Goal: Task Accomplishment & Management: Use online tool/utility

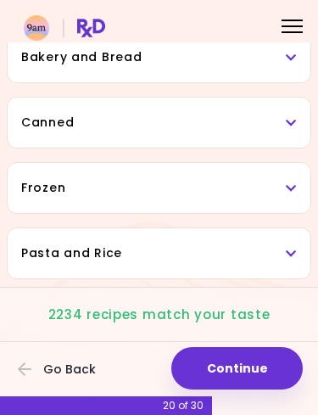
scroll to position [934, 0]
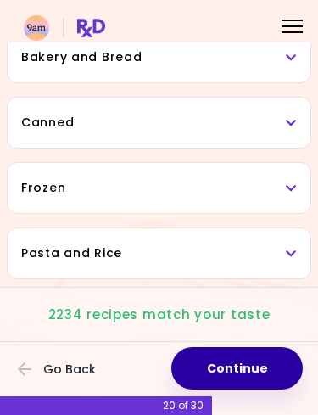
click at [242, 372] on button "Continue" at bounding box center [237, 368] width 132 height 42
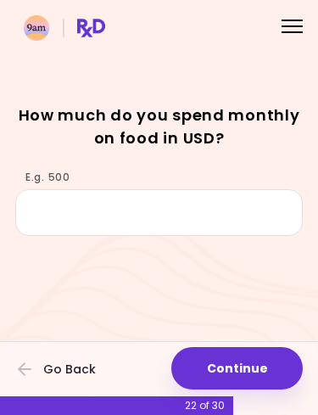
scroll to position [54, 0]
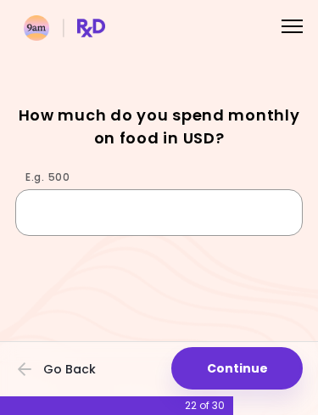
click at [115, 202] on input "E.g. 500" at bounding box center [159, 212] width 288 height 46
type input "***"
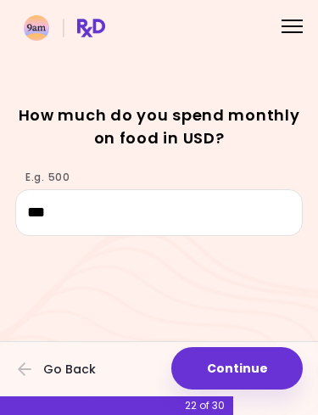
click at [239, 368] on button "Continue" at bounding box center [237, 368] width 132 height 42
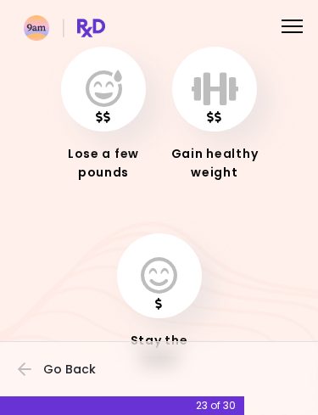
scroll to position [106, 0]
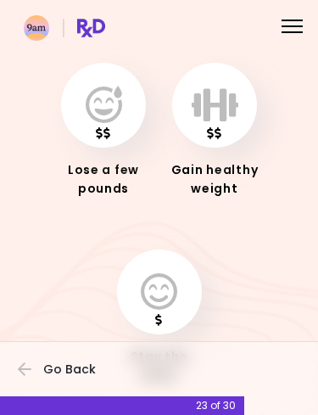
click at [104, 135] on button "button" at bounding box center [103, 105] width 85 height 85
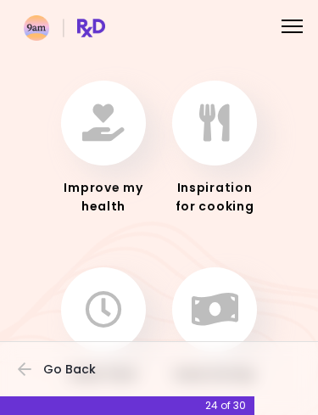
scroll to position [92, 0]
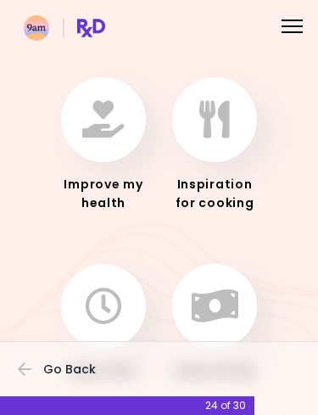
click at [104, 140] on button "button" at bounding box center [103, 119] width 85 height 85
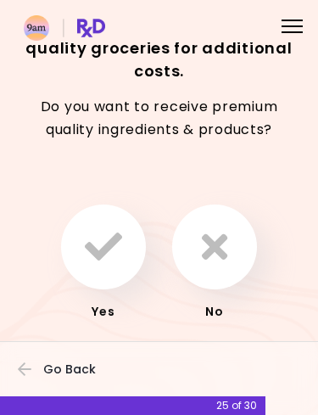
scroll to position [45, 0]
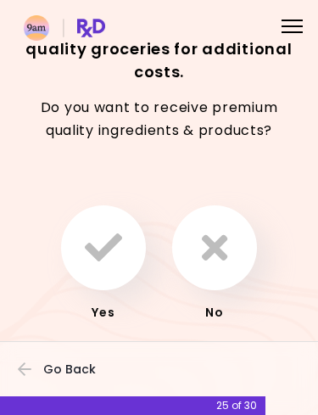
click at [108, 247] on icon "button" at bounding box center [103, 247] width 37 height 37
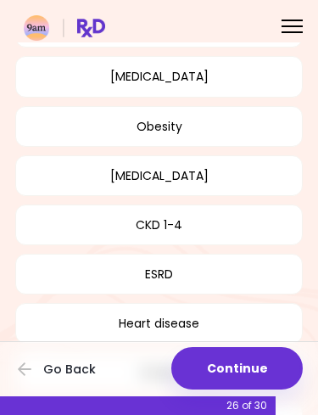
scroll to position [240, 0]
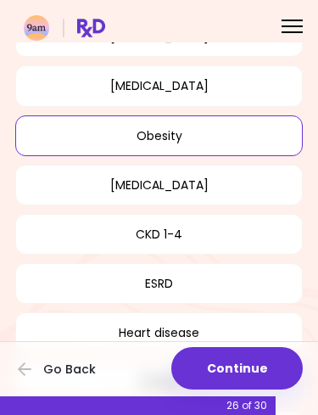
click at [228, 141] on button "Obesity" at bounding box center [159, 135] width 288 height 41
click at [255, 359] on button "Continue" at bounding box center [237, 368] width 132 height 42
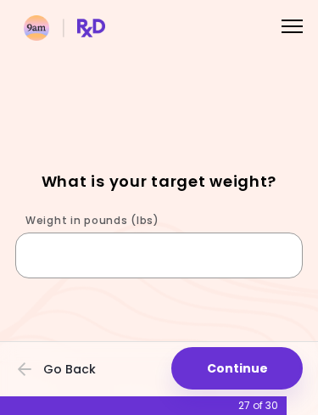
click at [235, 255] on input "Weight in pounds (lbs)" at bounding box center [159, 256] width 288 height 46
type input "***"
click at [254, 362] on button "Continue" at bounding box center [237, 368] width 132 height 42
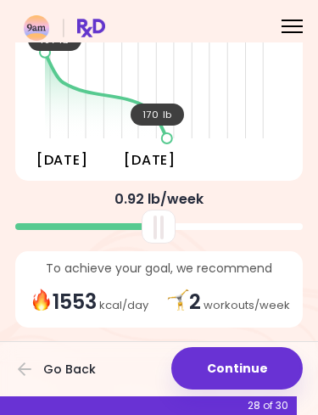
scroll to position [155, 0]
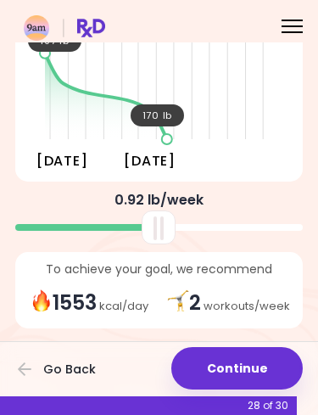
click at [269, 342] on div at bounding box center [159, 378] width 318 height 75
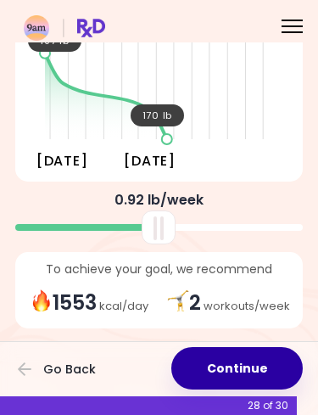
click at [258, 362] on button "Continue" at bounding box center [237, 368] width 132 height 42
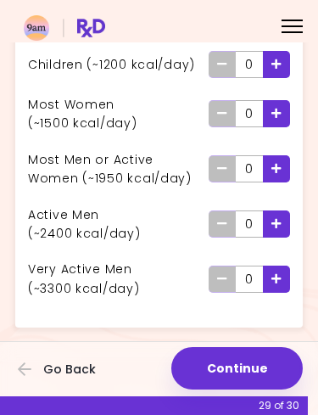
scroll to position [155, 0]
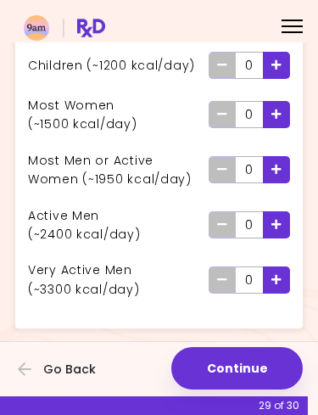
click at [277, 164] on icon "Add - Man or Active Woman" at bounding box center [277, 169] width 10 height 11
click at [221, 171] on icon "Remove - Man or Active Woman" at bounding box center [222, 169] width 10 height 11
click at [284, 222] on div "Add - Active Man" at bounding box center [276, 224] width 27 height 27
click at [221, 221] on icon "Remove - Active Man" at bounding box center [222, 224] width 10 height 11
click at [279, 278] on icon "Add - Very Active Man" at bounding box center [277, 279] width 10 height 11
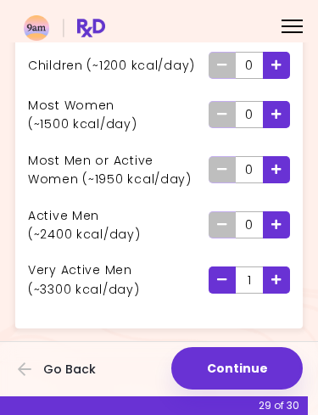
click at [261, 363] on button "Continue" at bounding box center [237, 368] width 132 height 42
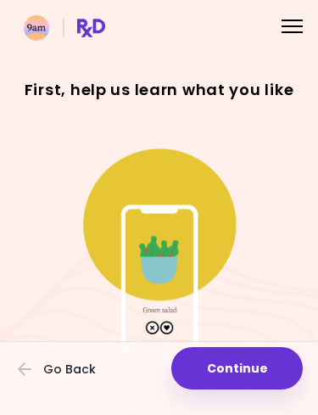
click at [266, 365] on button "Continue" at bounding box center [237, 368] width 132 height 42
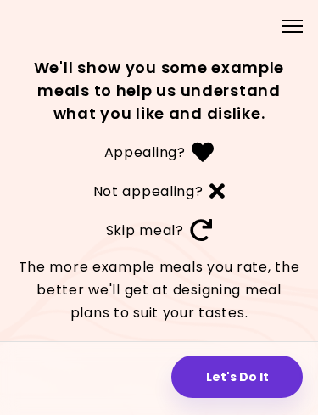
scroll to position [3, 0]
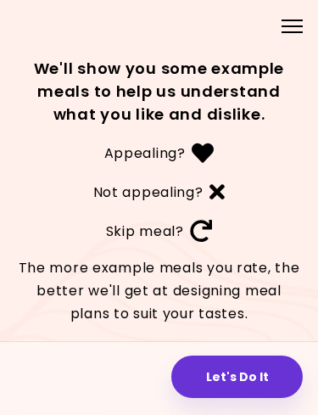
click at [260, 366] on button "Let's Do It" at bounding box center [237, 377] width 132 height 42
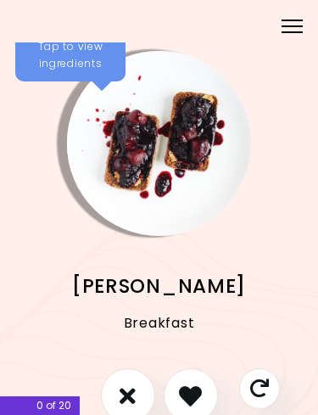
click at [126, 386] on icon "I don't like this recipe" at bounding box center [128, 395] width 16 height 23
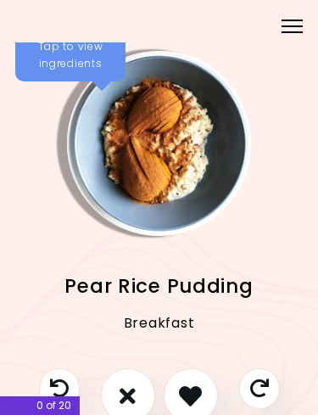
click at [132, 395] on icon "I don't like this recipe" at bounding box center [128, 395] width 16 height 23
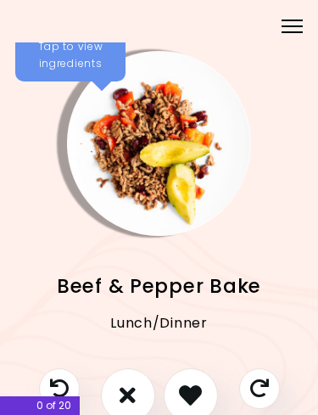
click at [194, 395] on icon "I like this recipe" at bounding box center [190, 395] width 23 height 23
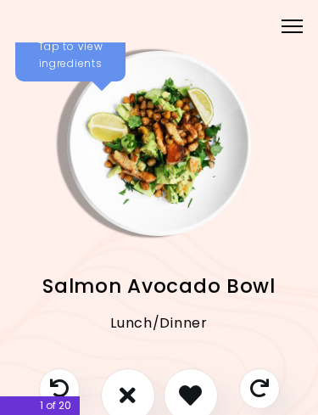
click at [192, 393] on icon "I like this recipe" at bounding box center [190, 395] width 23 height 23
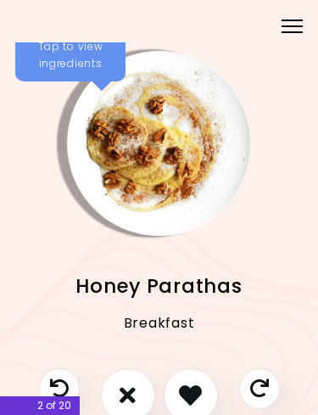
click at [129, 389] on icon "I don't like this recipe" at bounding box center [128, 395] width 16 height 23
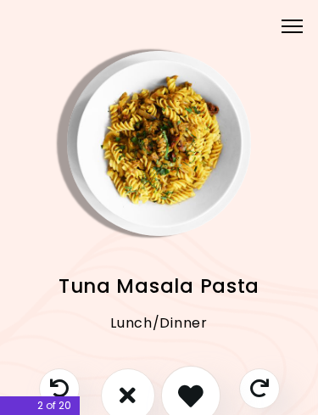
click at [190, 392] on icon "I like this recipe" at bounding box center [190, 395] width 25 height 25
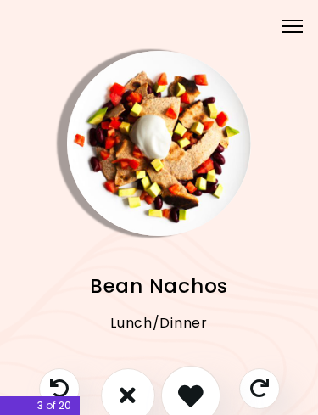
click at [191, 391] on icon "I like this recipe" at bounding box center [190, 395] width 25 height 25
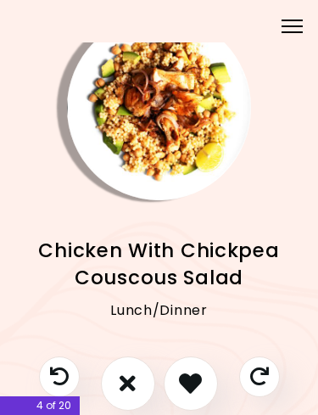
scroll to position [36, 0]
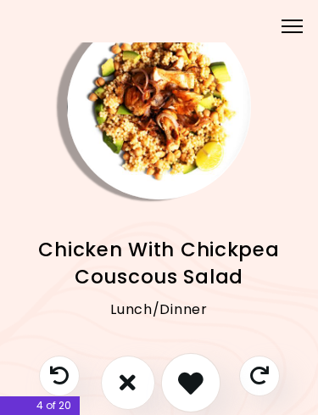
click at [194, 379] on icon "I like this recipe" at bounding box center [190, 382] width 25 height 25
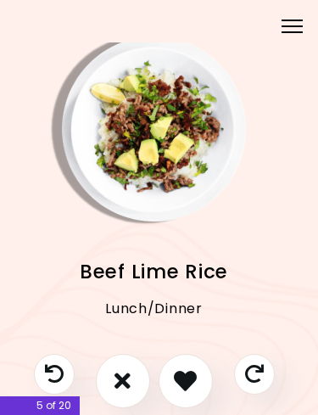
scroll to position [14, 7]
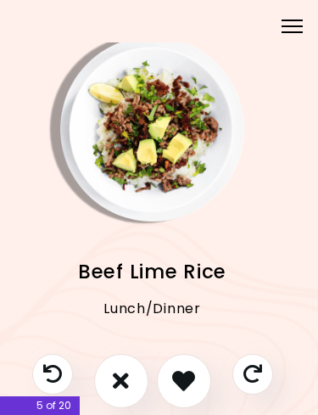
click at [128, 374] on icon "I don't like this recipe" at bounding box center [121, 380] width 16 height 23
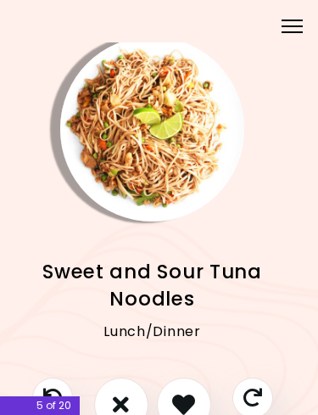
click at [123, 396] on icon "I don't like this recipe" at bounding box center [121, 404] width 16 height 23
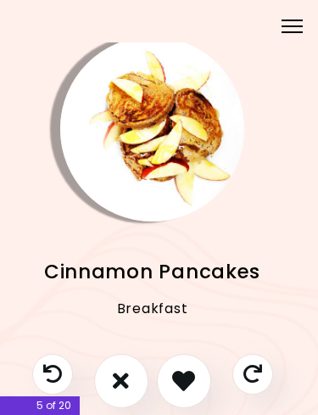
click at [191, 376] on icon "I like this recipe" at bounding box center [183, 380] width 23 height 23
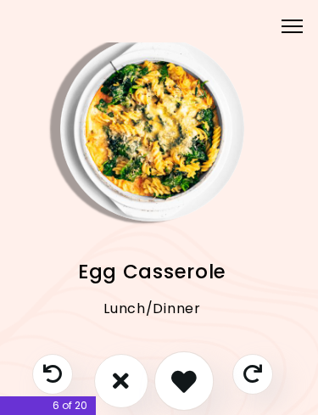
click at [190, 379] on icon "I like this recipe" at bounding box center [183, 380] width 25 height 25
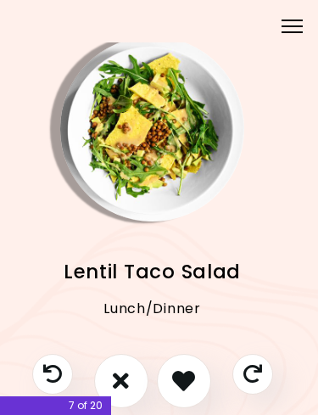
click at [190, 377] on icon "I like this recipe" at bounding box center [183, 380] width 23 height 23
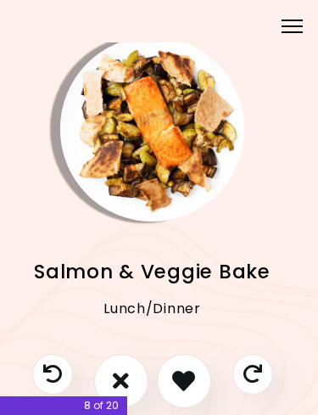
click at [190, 377] on icon "I like this recipe" at bounding box center [183, 380] width 23 height 23
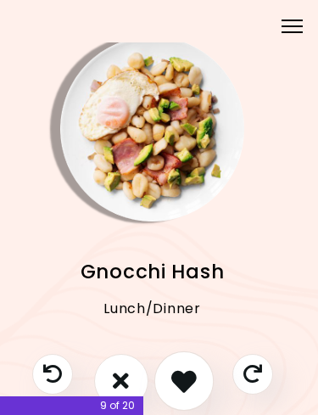
click at [188, 378] on icon "I like this recipe" at bounding box center [183, 380] width 25 height 25
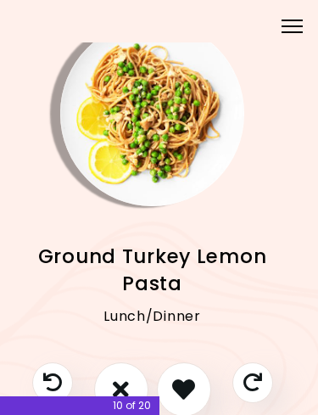
scroll to position [30, 8]
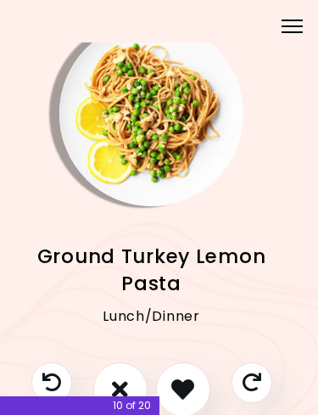
click at [126, 370] on button "I don't like this recipe" at bounding box center [120, 389] width 54 height 54
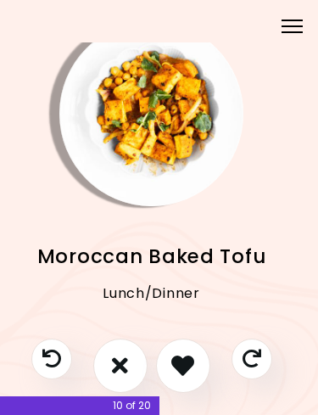
click at [127, 360] on icon "I don't like this recipe" at bounding box center [120, 365] width 16 height 23
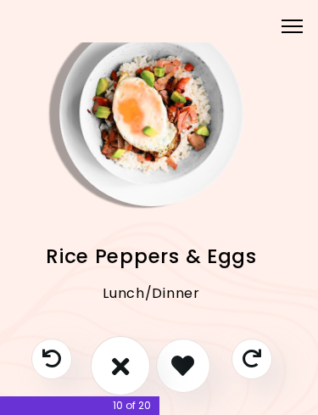
click at [127, 363] on icon "I don't like this recipe" at bounding box center [120, 365] width 18 height 25
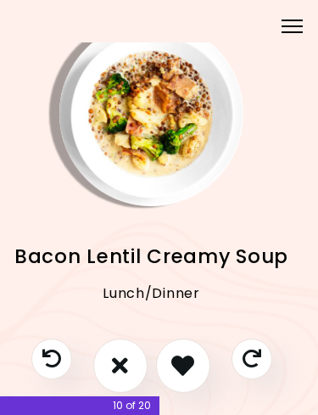
click at [188, 362] on icon "I like this recipe" at bounding box center [182, 365] width 23 height 23
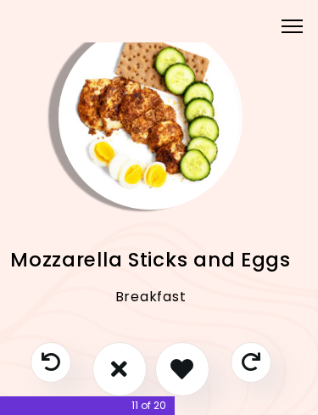
scroll to position [25, 9]
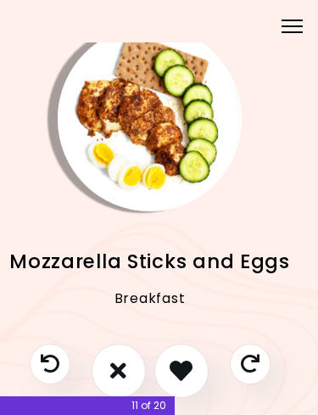
click at [182, 364] on icon "I like this recipe" at bounding box center [181, 370] width 23 height 23
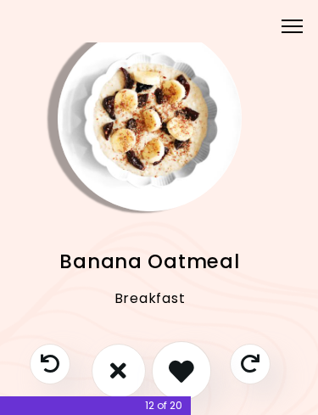
click at [184, 366] on icon "I like this recipe" at bounding box center [181, 370] width 25 height 25
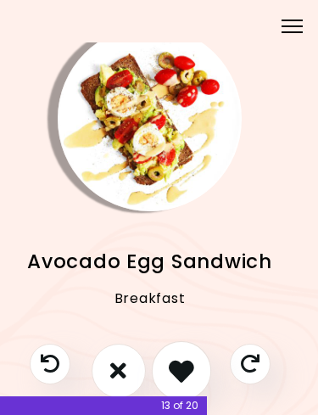
click at [188, 368] on icon "I like this recipe" at bounding box center [181, 370] width 25 height 25
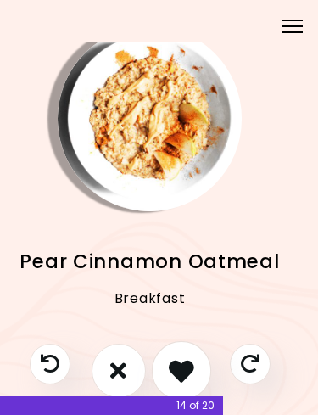
click at [187, 366] on icon "I like this recipe" at bounding box center [181, 370] width 25 height 25
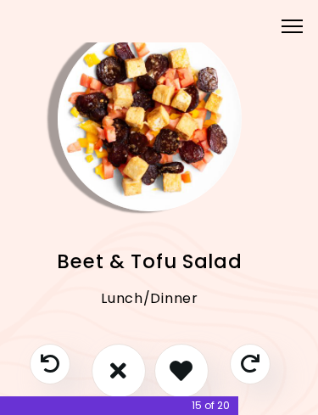
click at [122, 368] on icon "I don't like this recipe" at bounding box center [118, 370] width 16 height 23
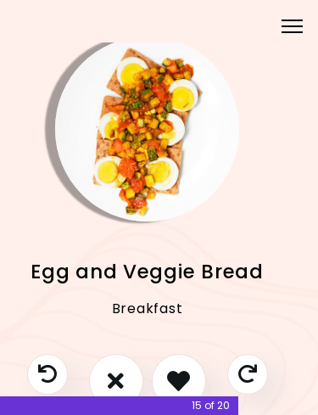
scroll to position [13, 13]
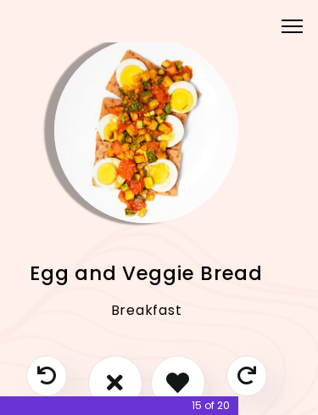
click at [180, 378] on icon "I like this recipe" at bounding box center [177, 382] width 23 height 23
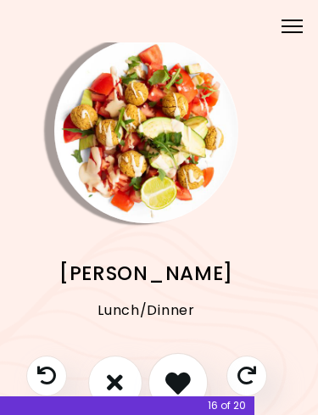
click at [174, 378] on icon "I like this recipe" at bounding box center [178, 382] width 25 height 25
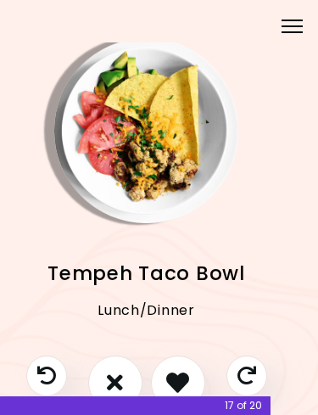
click at [121, 379] on icon "I don't like this recipe" at bounding box center [115, 382] width 16 height 23
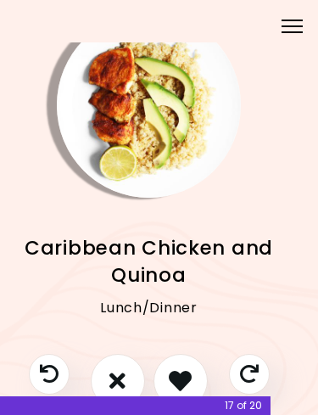
scroll to position [43, 10]
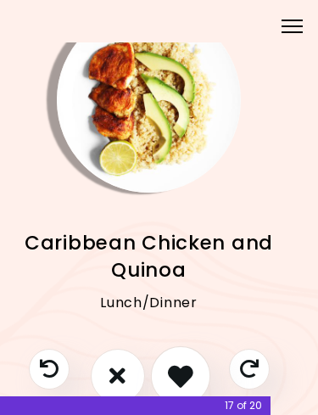
click at [185, 372] on icon "I like this recipe" at bounding box center [180, 375] width 25 height 25
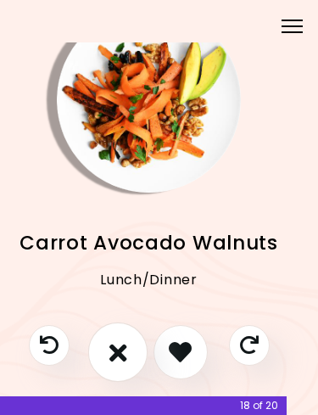
click at [130, 348] on button "I don't like this recipe" at bounding box center [116, 351] width 59 height 59
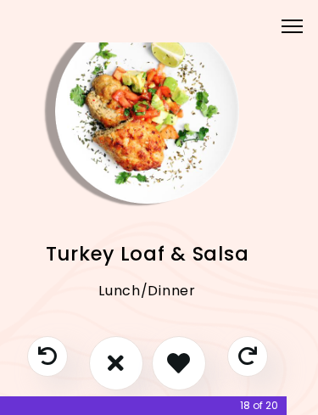
scroll to position [31, 12]
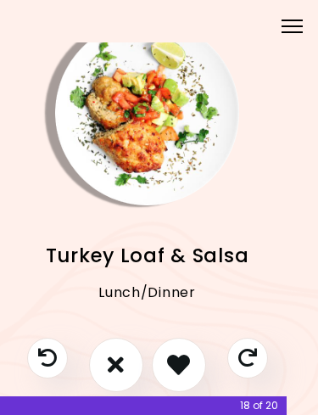
click at [110, 359] on icon "I don't like this recipe" at bounding box center [116, 364] width 16 height 23
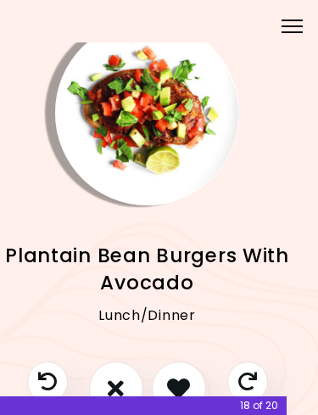
click at [121, 379] on icon "I don't like this recipe" at bounding box center [116, 388] width 16 height 23
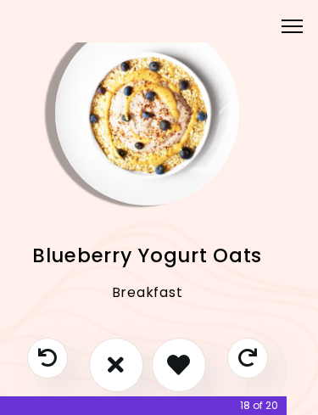
click at [183, 358] on icon "I like this recipe" at bounding box center [178, 364] width 23 height 23
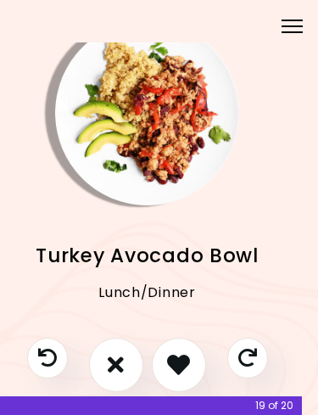
click at [188, 362] on icon "I like this recipe" at bounding box center [178, 364] width 23 height 23
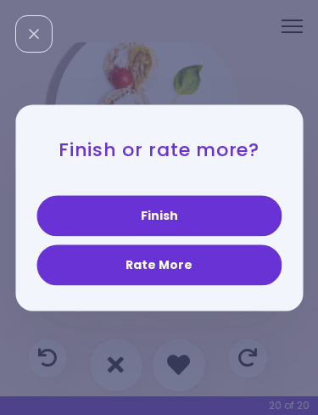
click at [219, 211] on button "Finish" at bounding box center [158, 215] width 245 height 41
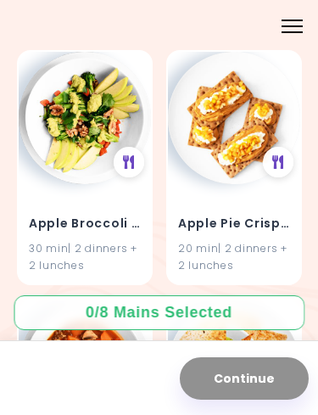
scroll to position [178, 0]
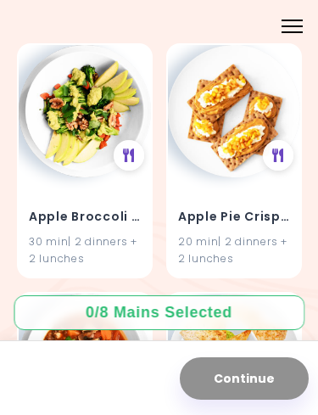
click at [251, 228] on div "Apple Pie Crisp Bread 20 min | 2 dinners + 2 lunches" at bounding box center [234, 226] width 132 height 99
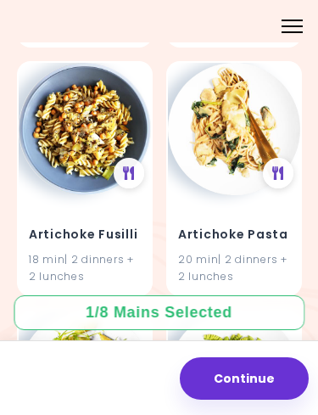
scroll to position [660, 0]
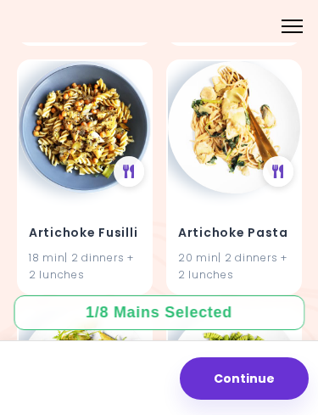
click at [126, 240] on h4 "Artichoke Fusilli" at bounding box center [85, 232] width 112 height 27
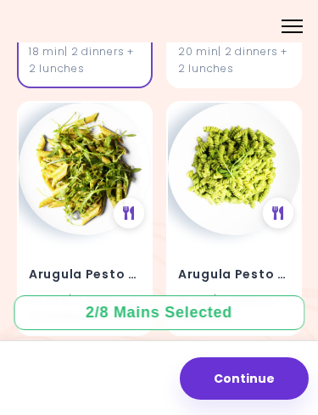
scroll to position [880, 0]
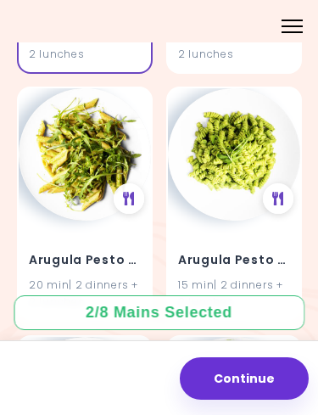
click at [110, 261] on h4 "Arugula Pesto Pasta" at bounding box center [85, 260] width 112 height 27
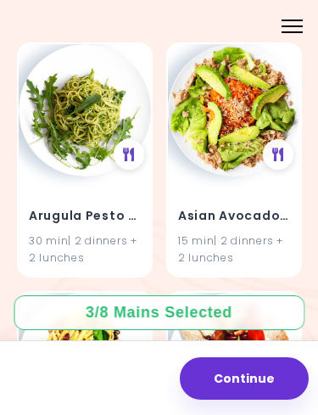
scroll to position [1176, 0]
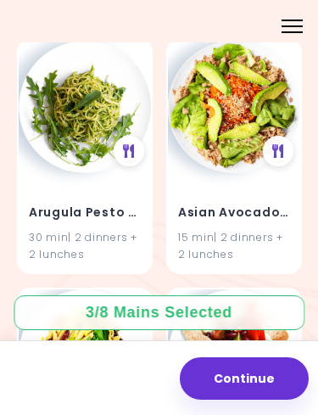
click at [263, 232] on div "15 min | 2 dinners + 2 lunches" at bounding box center [234, 246] width 112 height 32
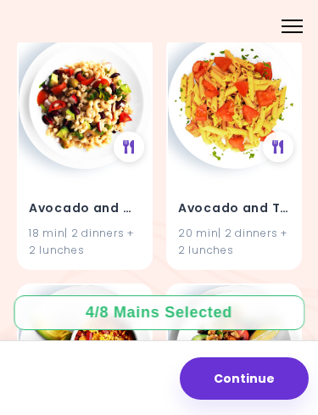
scroll to position [1677, 0]
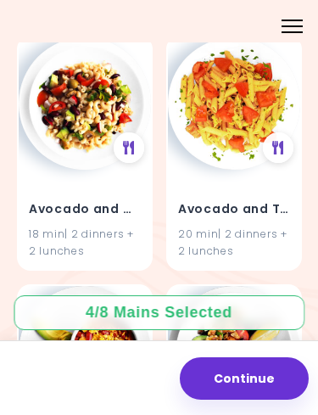
click at [111, 226] on div "18 min | 2 dinners + 2 lunches" at bounding box center [85, 242] width 112 height 32
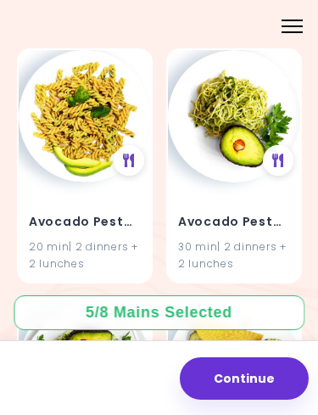
scroll to position [3157, 0]
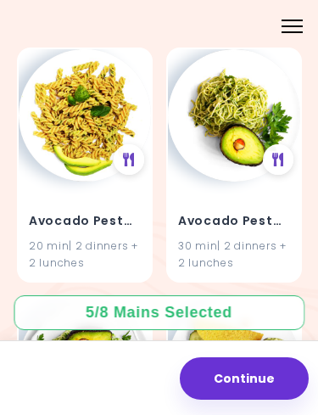
click at [105, 215] on h4 "Avocado Pesto Pasta" at bounding box center [85, 221] width 112 height 27
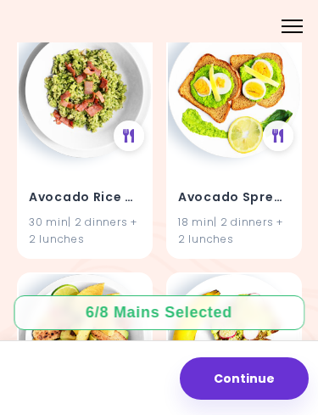
scroll to position [3690, 0]
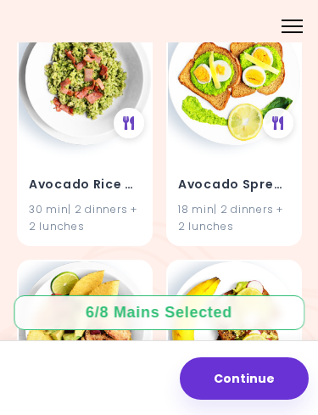
click at [257, 201] on div "18 min | 2 dinners + 2 lunches" at bounding box center [234, 217] width 112 height 32
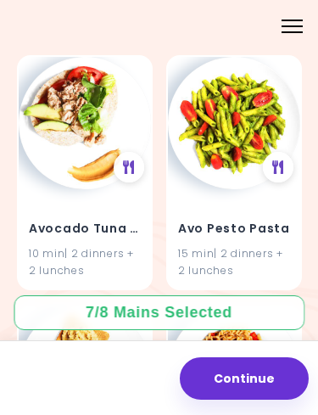
scroll to position [4392, 0]
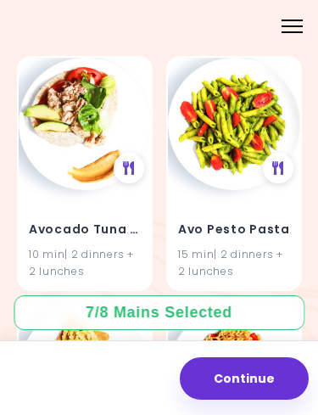
click at [257, 246] on div "15 min | 2 dinners + 2 lunches" at bounding box center [234, 262] width 112 height 32
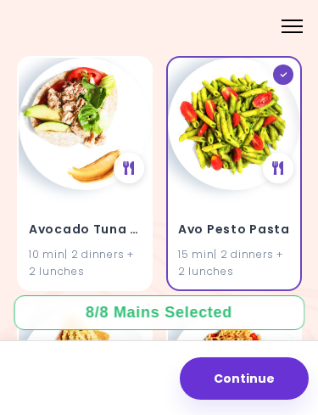
click at [247, 377] on button "Continue" at bounding box center [244, 378] width 129 height 42
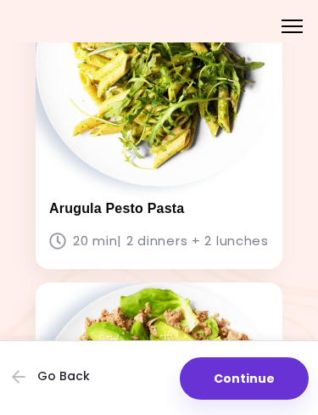
scroll to position [901, 0]
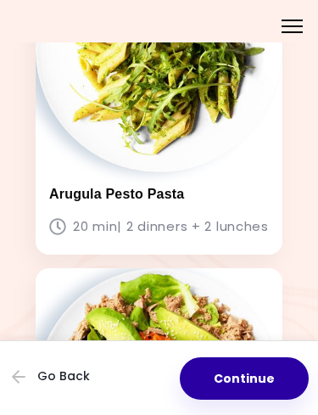
click at [239, 381] on button "Continue" at bounding box center [244, 378] width 129 height 42
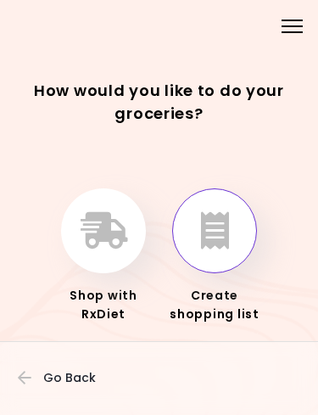
click at [241, 295] on div "Create shopping list" at bounding box center [215, 305] width 98 height 38
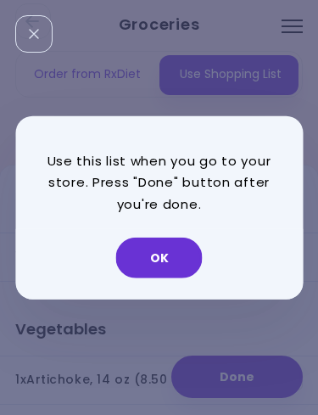
click at [164, 261] on button "OK" at bounding box center [159, 258] width 87 height 41
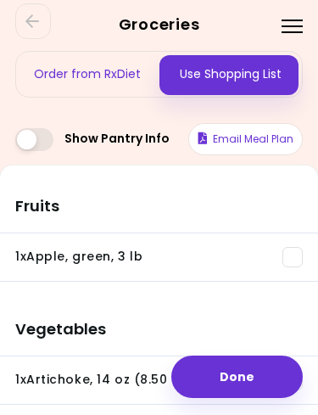
scroll to position [7, 0]
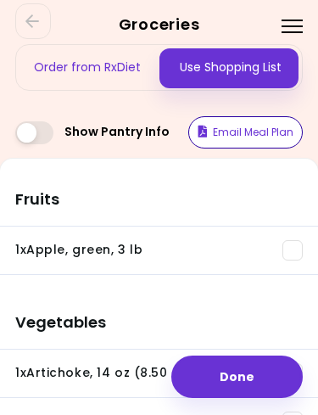
click at [253, 131] on button "Email Meal Plan" at bounding box center [245, 132] width 115 height 32
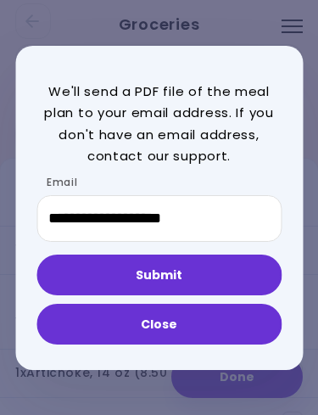
click at [216, 273] on button "Submit" at bounding box center [158, 275] width 245 height 41
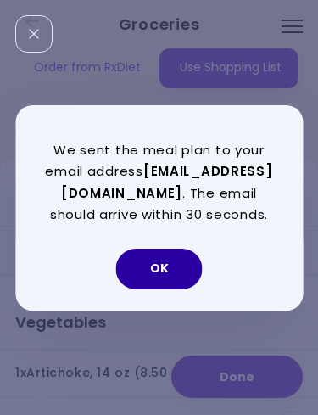
click at [175, 270] on button "OK" at bounding box center [159, 269] width 87 height 41
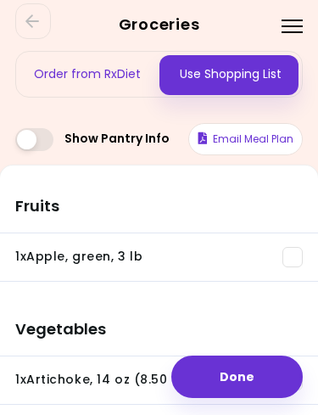
scroll to position [0, 0]
click at [244, 375] on button "Done" at bounding box center [237, 377] width 132 height 42
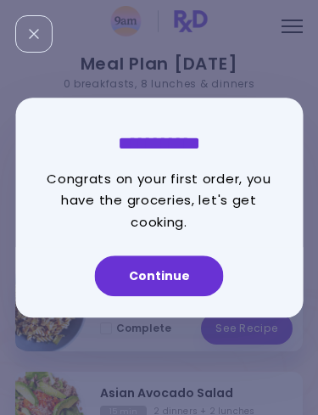
click at [194, 288] on button "Continue" at bounding box center [159, 275] width 129 height 41
